Goal: Obtain resource: Obtain resource

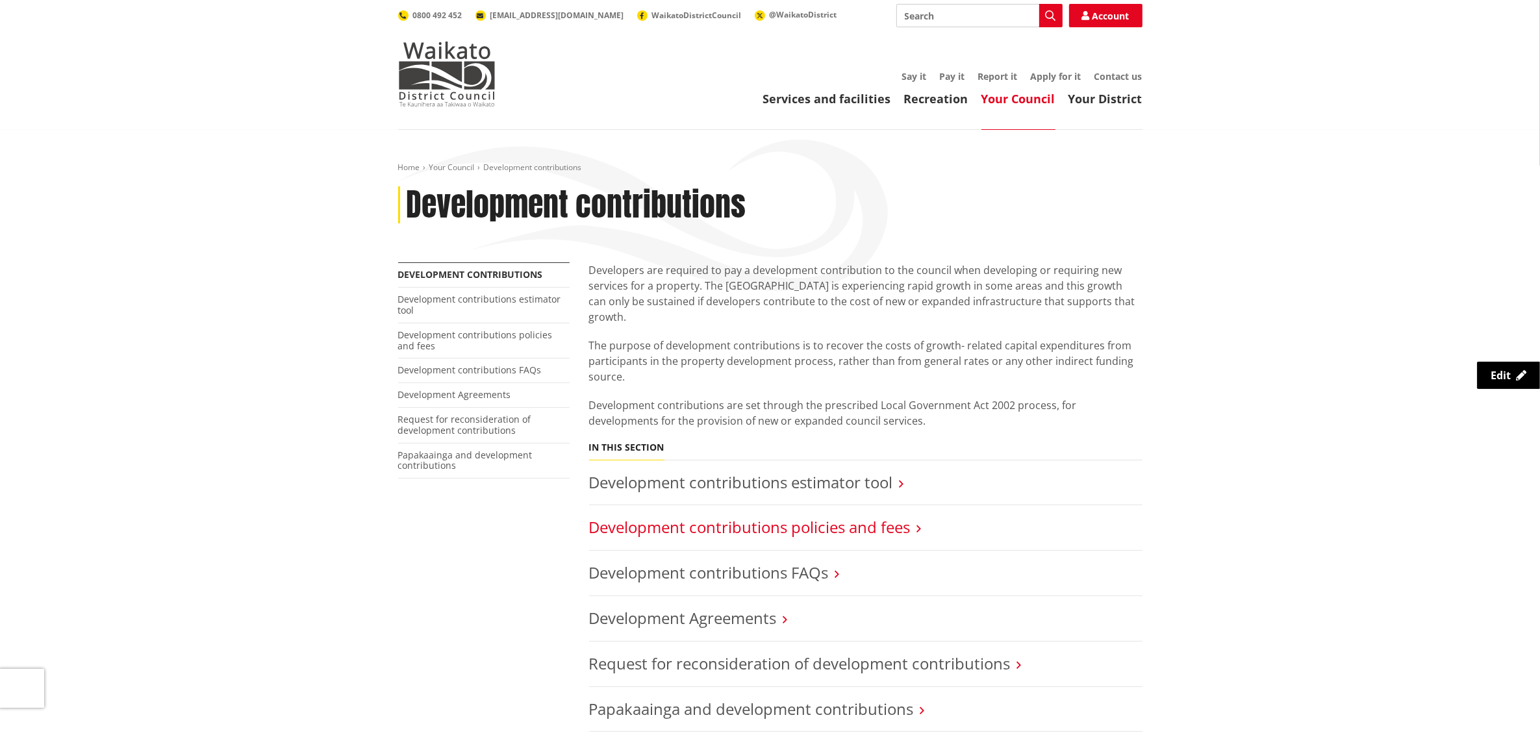
click at [847, 516] on link "Development contributions policies and fees" at bounding box center [749, 526] width 321 height 21
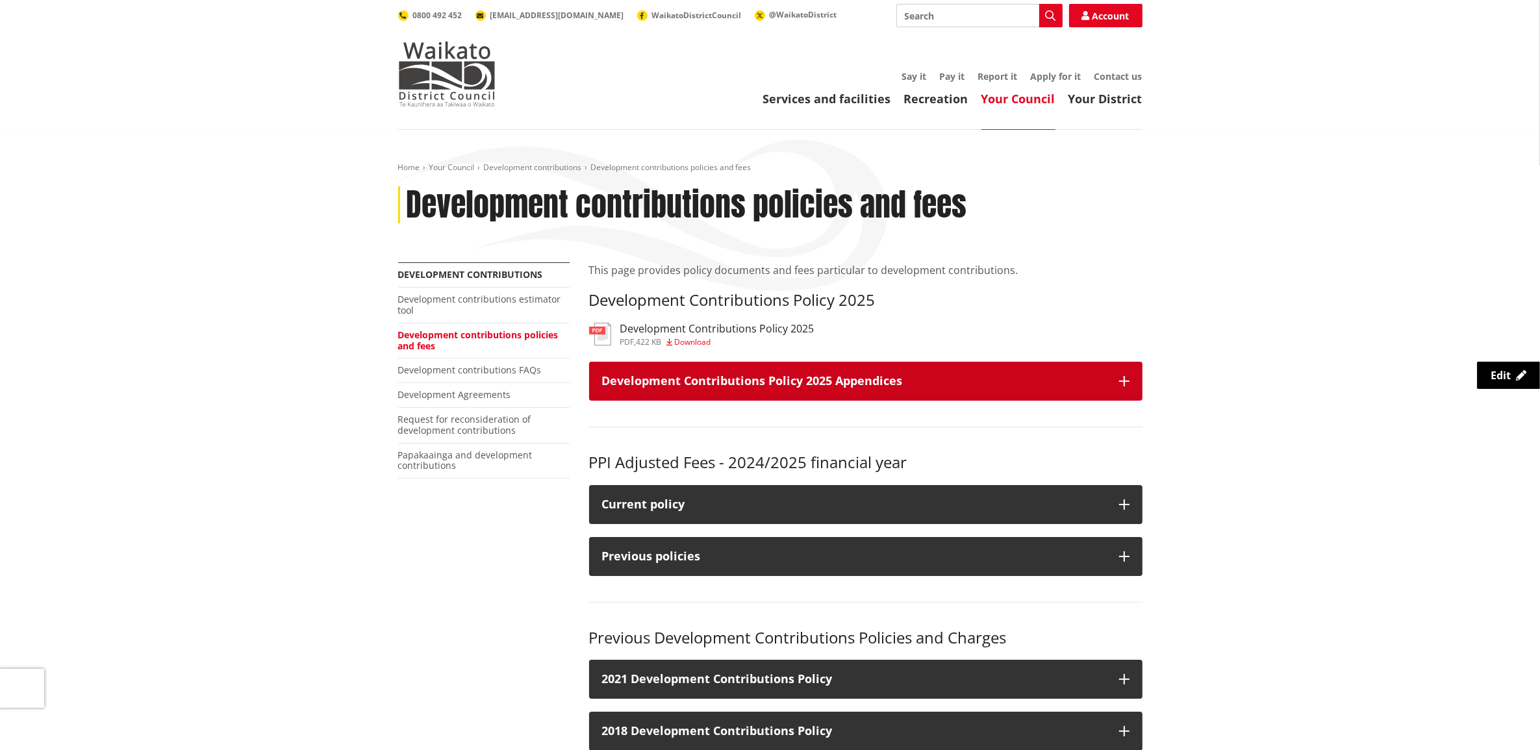
click at [1123, 383] on icon "button" at bounding box center [1124, 381] width 10 height 10
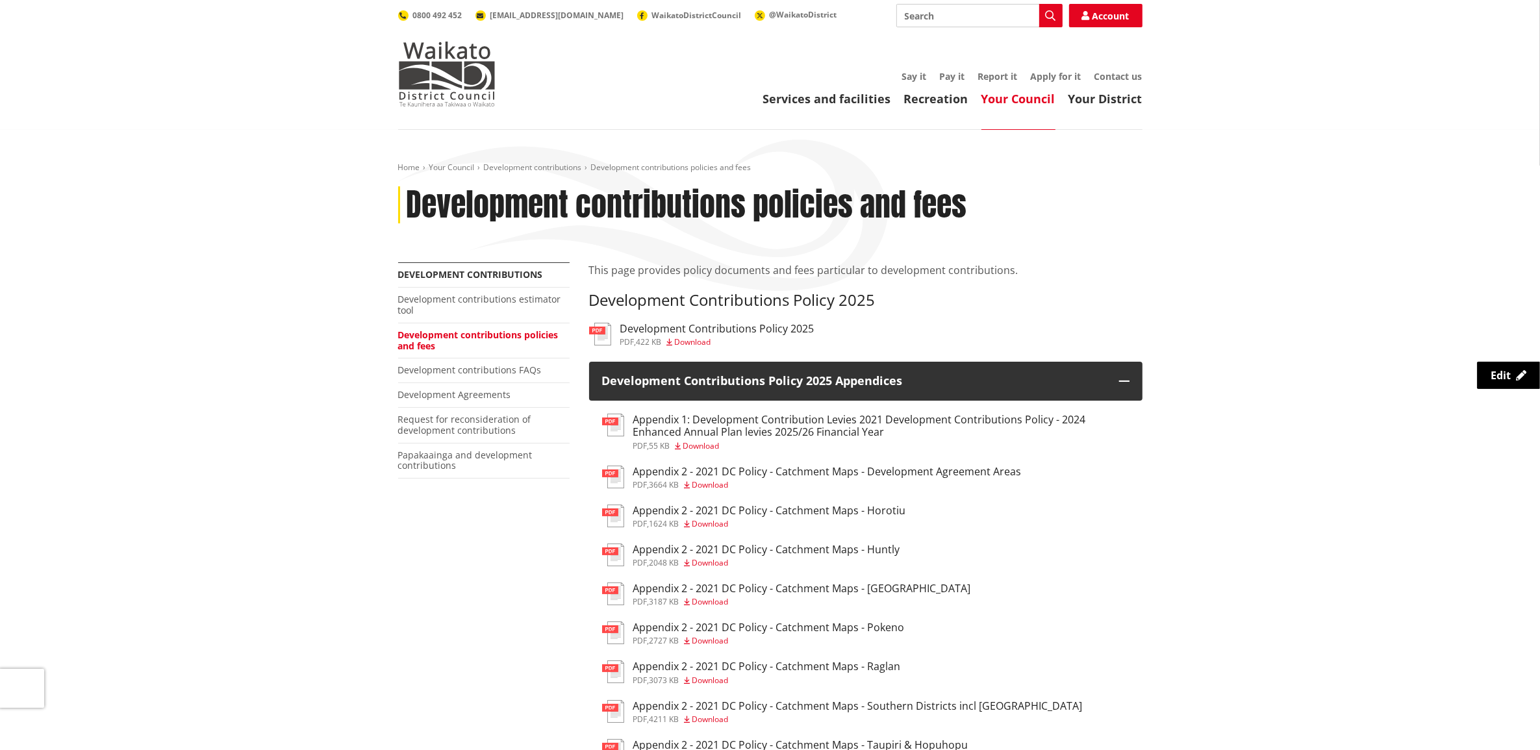
click at [880, 591] on h3 "Appendix 2 - 2021 DC Policy - Catchment Maps - Ngaruawahia" at bounding box center [802, 588] width 338 height 12
